Goal: Find specific page/section: Find specific page/section

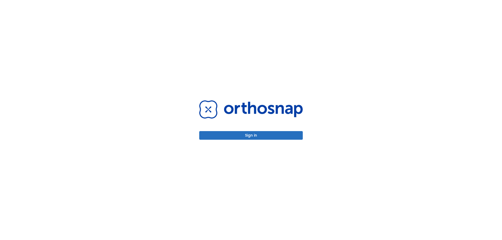
click at [247, 134] on button "Sign in" at bounding box center [250, 135] width 103 height 9
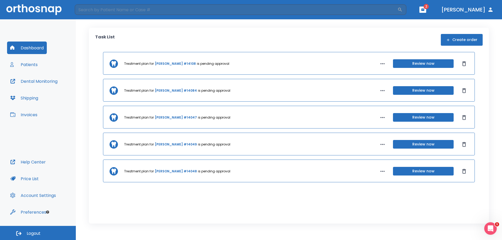
click at [31, 65] on button "Patients" at bounding box center [24, 64] width 34 height 13
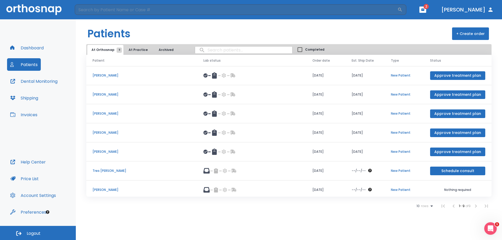
click at [98, 171] on p "Tres [PERSON_NAME]" at bounding box center [141, 171] width 98 height 5
